Goal: Task Accomplishment & Management: Manage account settings

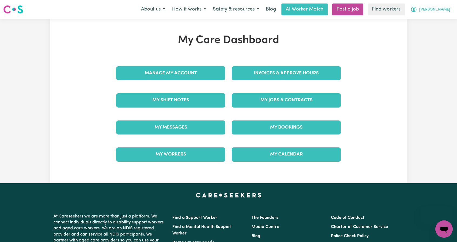
click at [440, 10] on span "[PERSON_NAME]" at bounding box center [434, 10] width 31 height 6
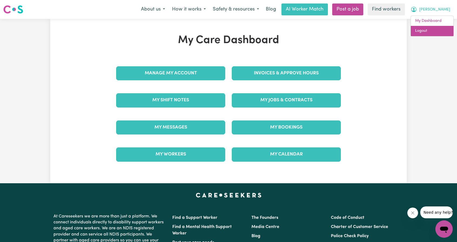
click at [435, 30] on link "Logout" at bounding box center [431, 31] width 43 height 10
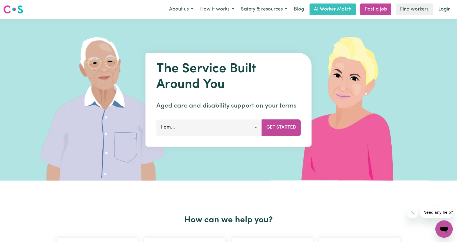
click at [445, 11] on link "Login" at bounding box center [444, 10] width 19 height 12
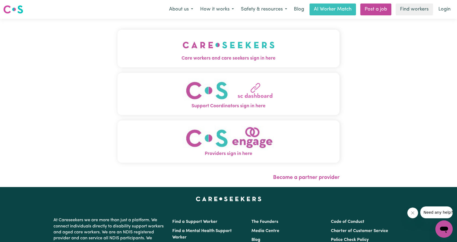
click at [163, 54] on button "Care workers and care seekers sign in here" at bounding box center [228, 49] width 222 height 38
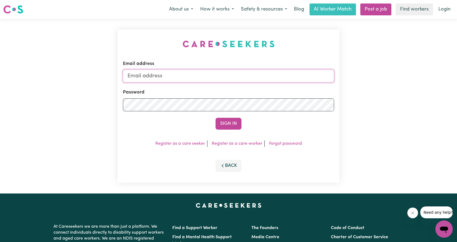
click at [180, 76] on input "Email address" at bounding box center [228, 76] width 211 height 13
drag, startPoint x: 156, startPoint y: 79, endPoint x: 280, endPoint y: 78, distance: 123.6
click at [268, 75] on input "[EMAIL_ADDRESS][PERSON_NAME][DOMAIN_NAME]" at bounding box center [228, 76] width 211 height 13
type input "superuser~[EMAIL_ADDRESS][PERSON_NAME][DOMAIN_NAME]"
click at [228, 125] on button "Sign In" at bounding box center [228, 124] width 26 height 12
